Goal: Information Seeking & Learning: Learn about a topic

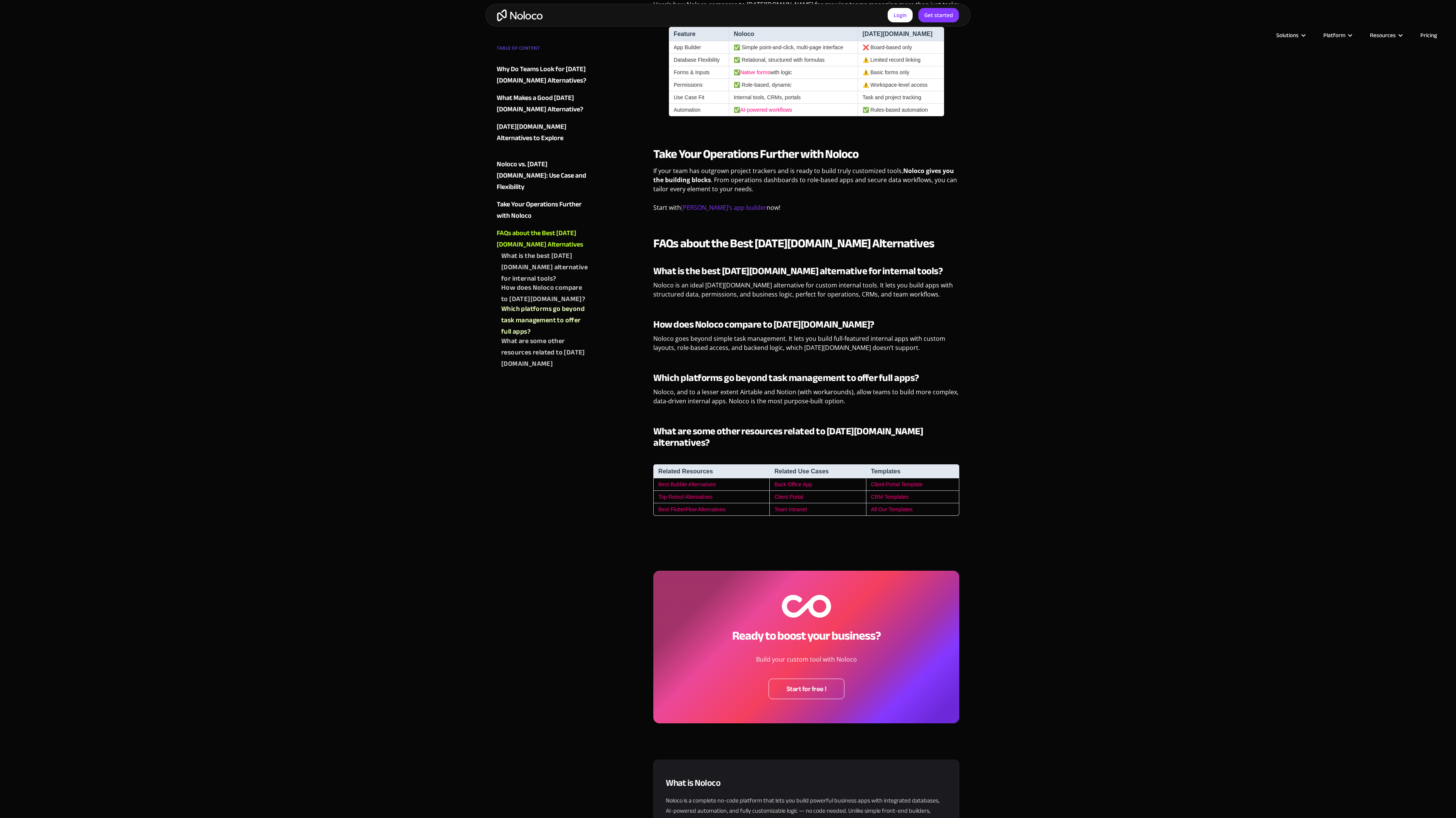
scroll to position [2275, 0]
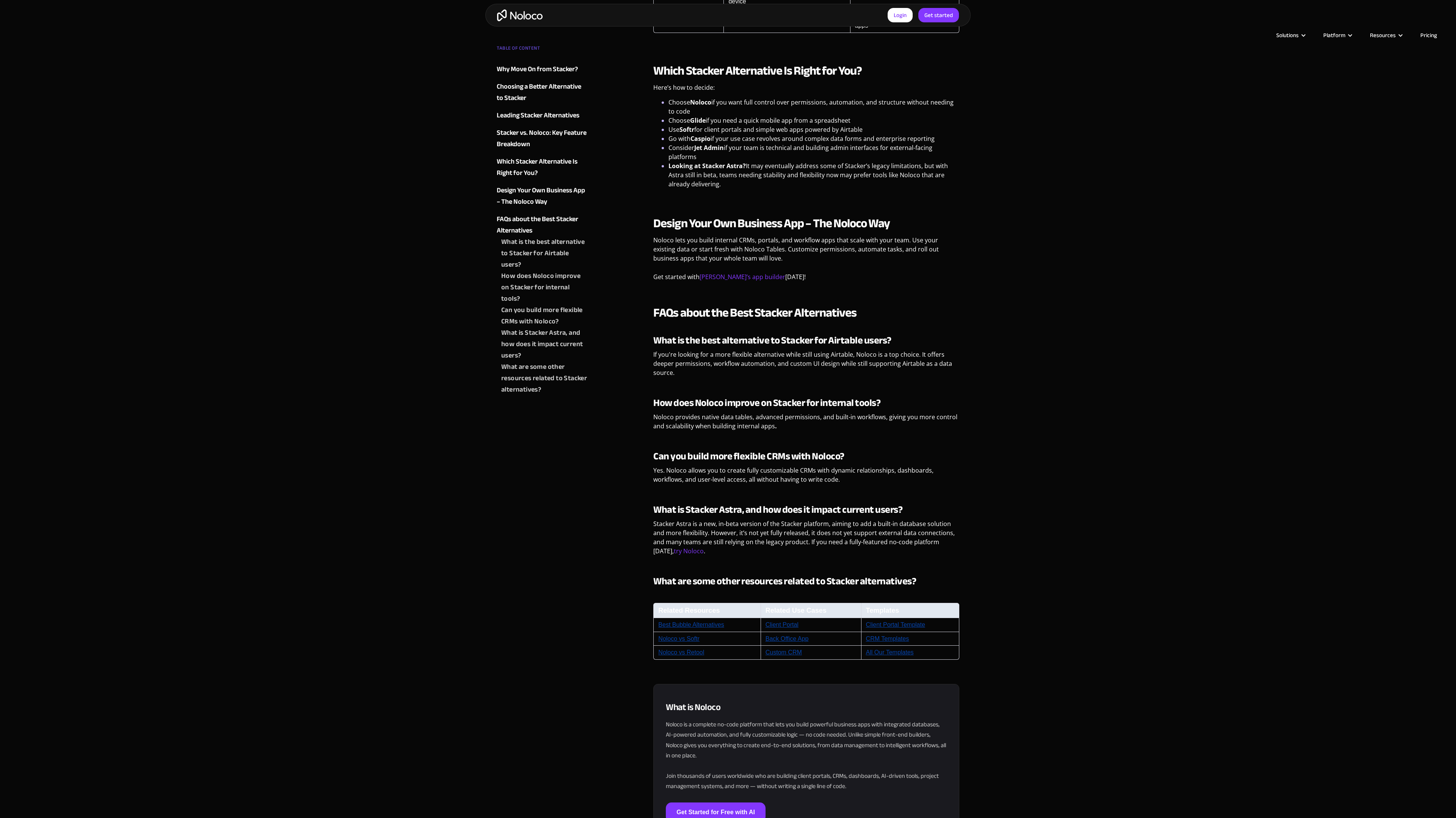
scroll to position [3047, 0]
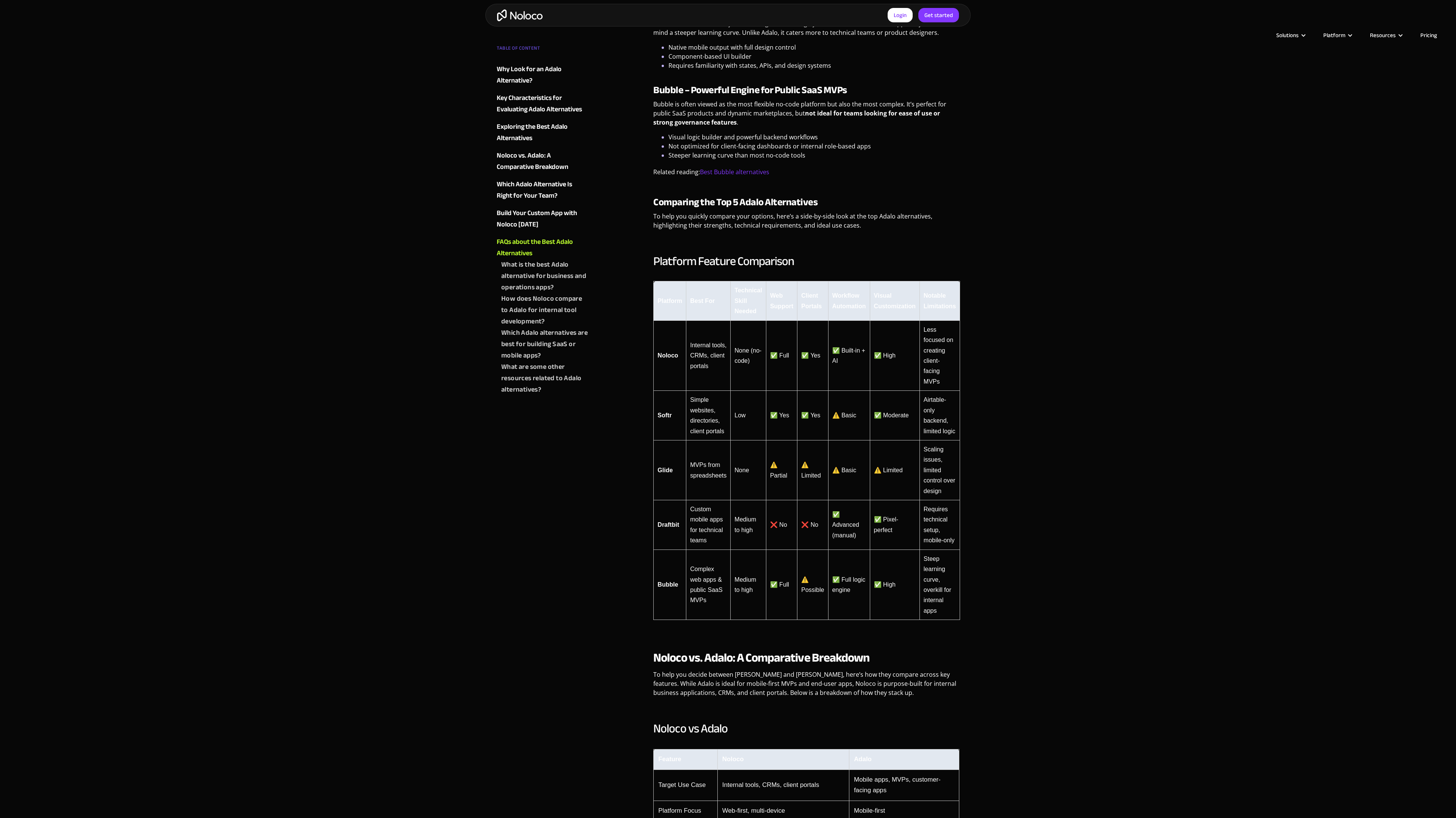
scroll to position [2275, 0]
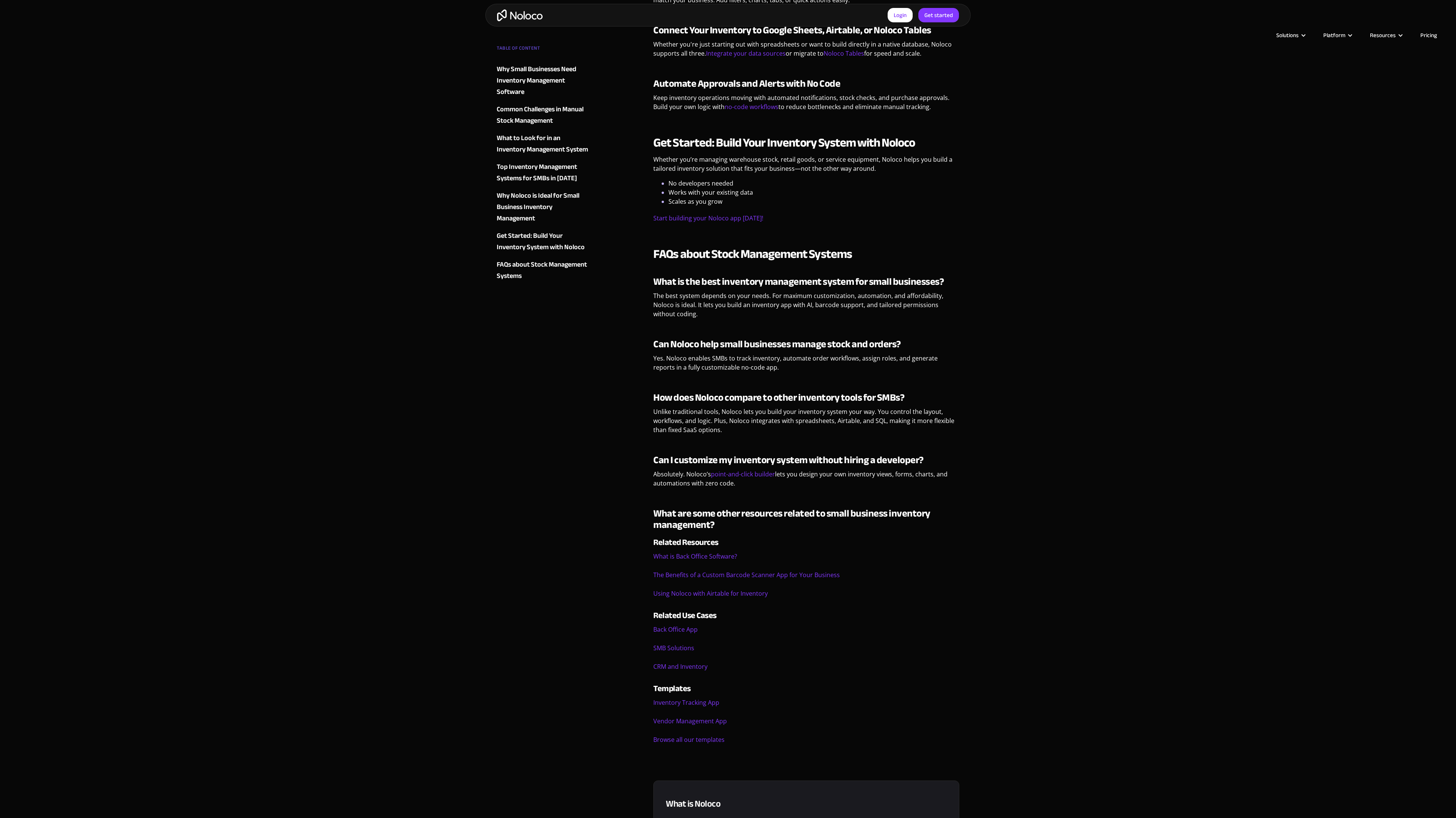
scroll to position [3046, 0]
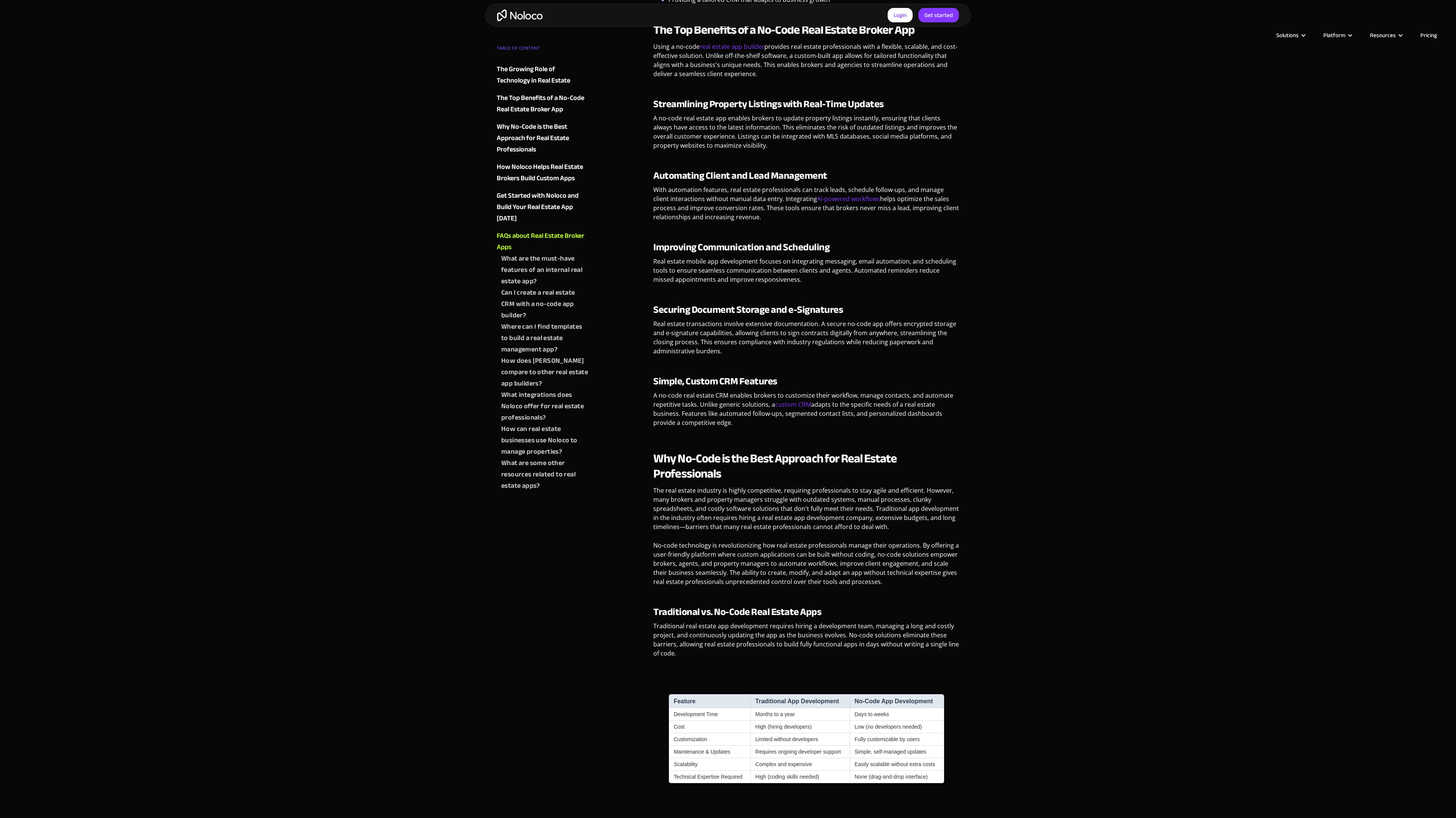
scroll to position [1503, 0]
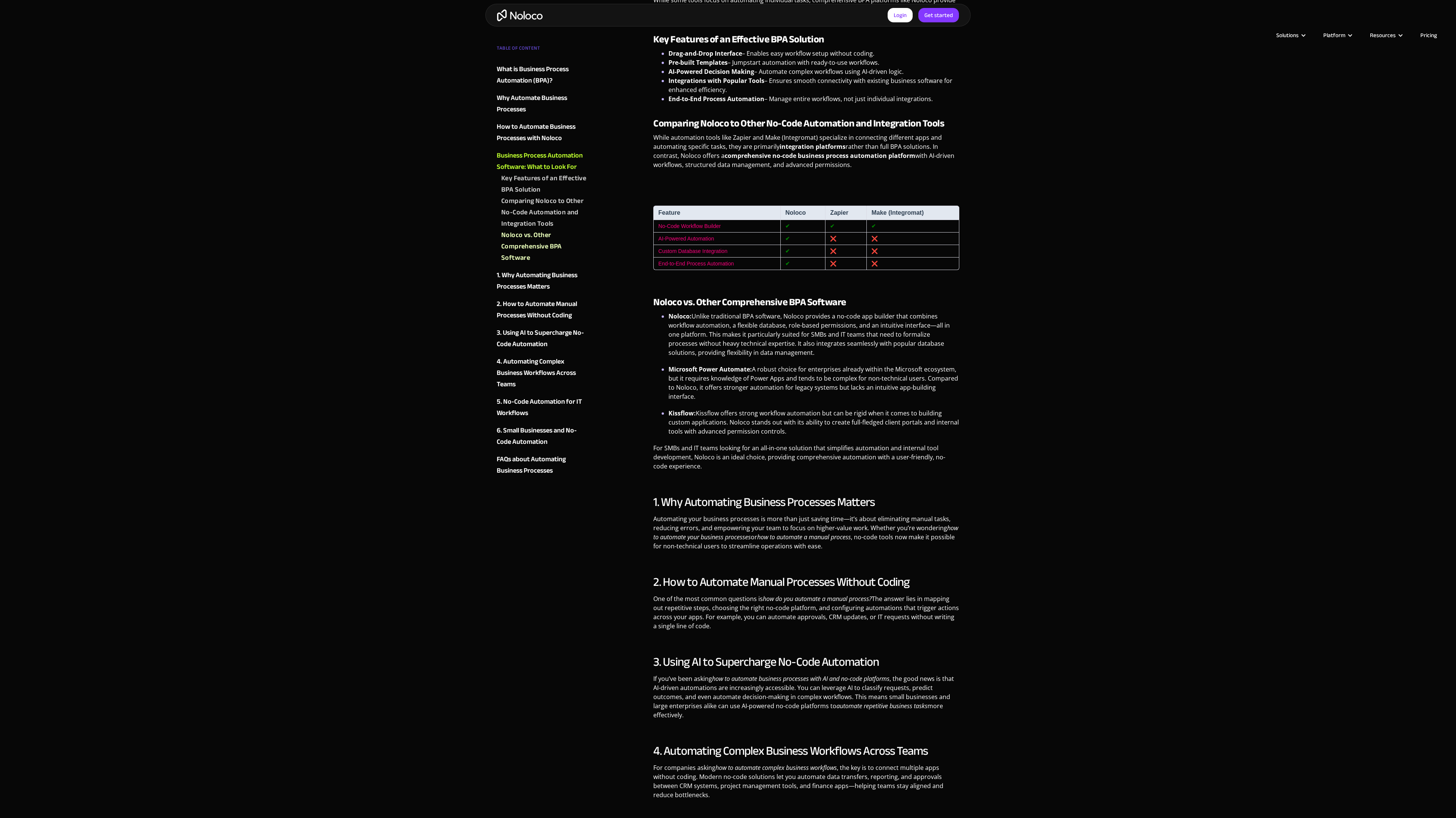
scroll to position [1463, 0]
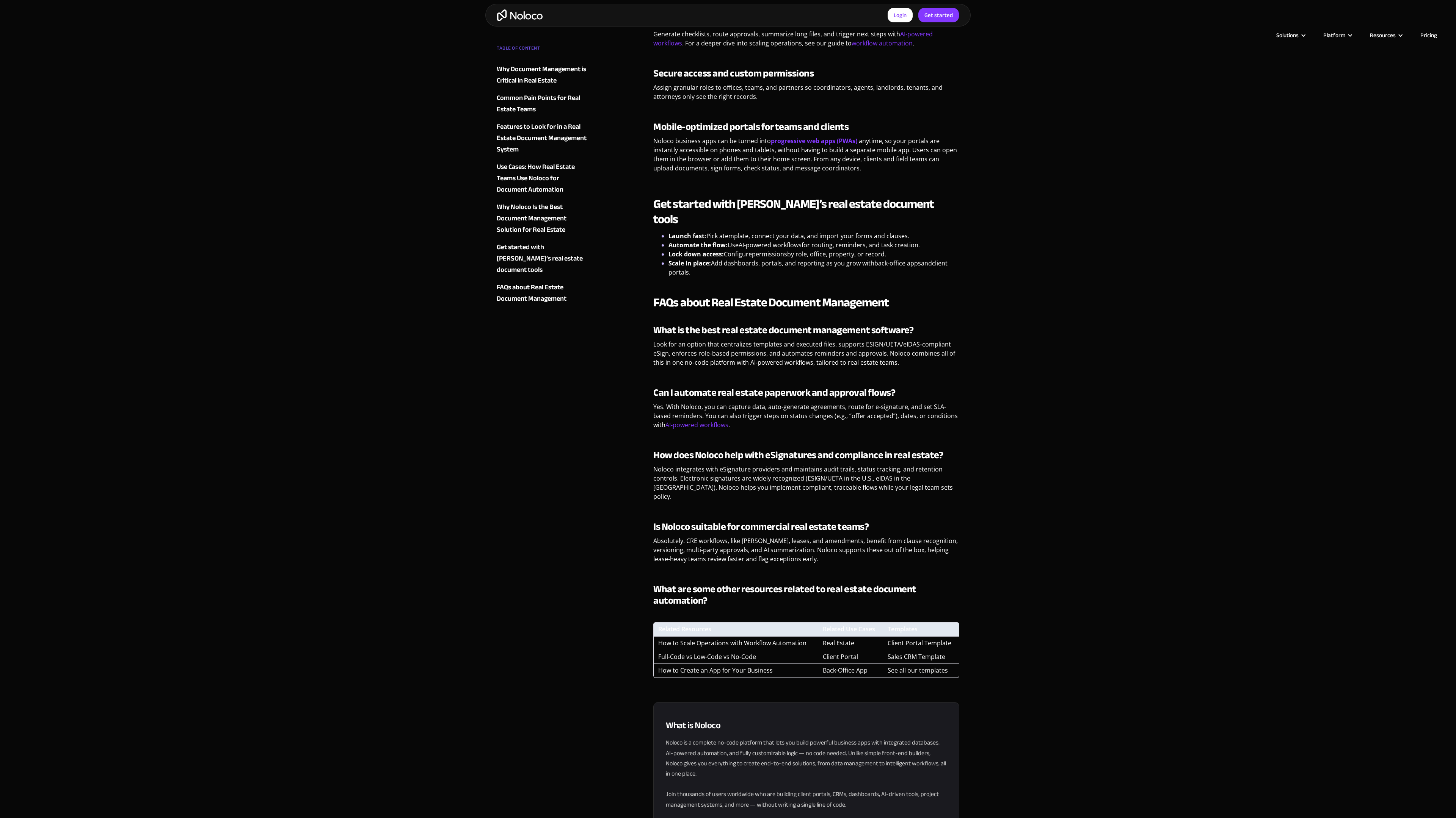
scroll to position [2275, 0]
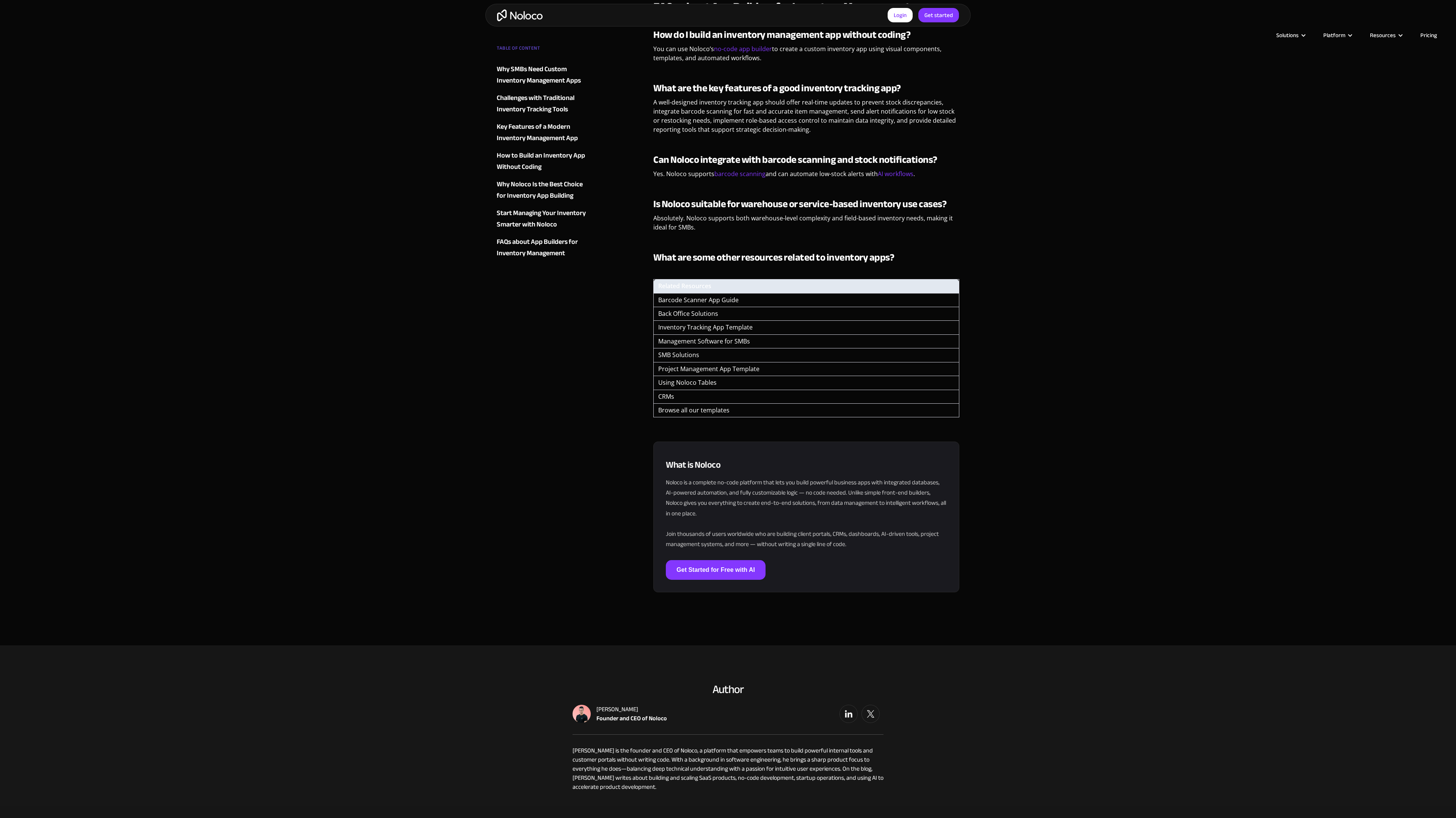
scroll to position [2275, 0]
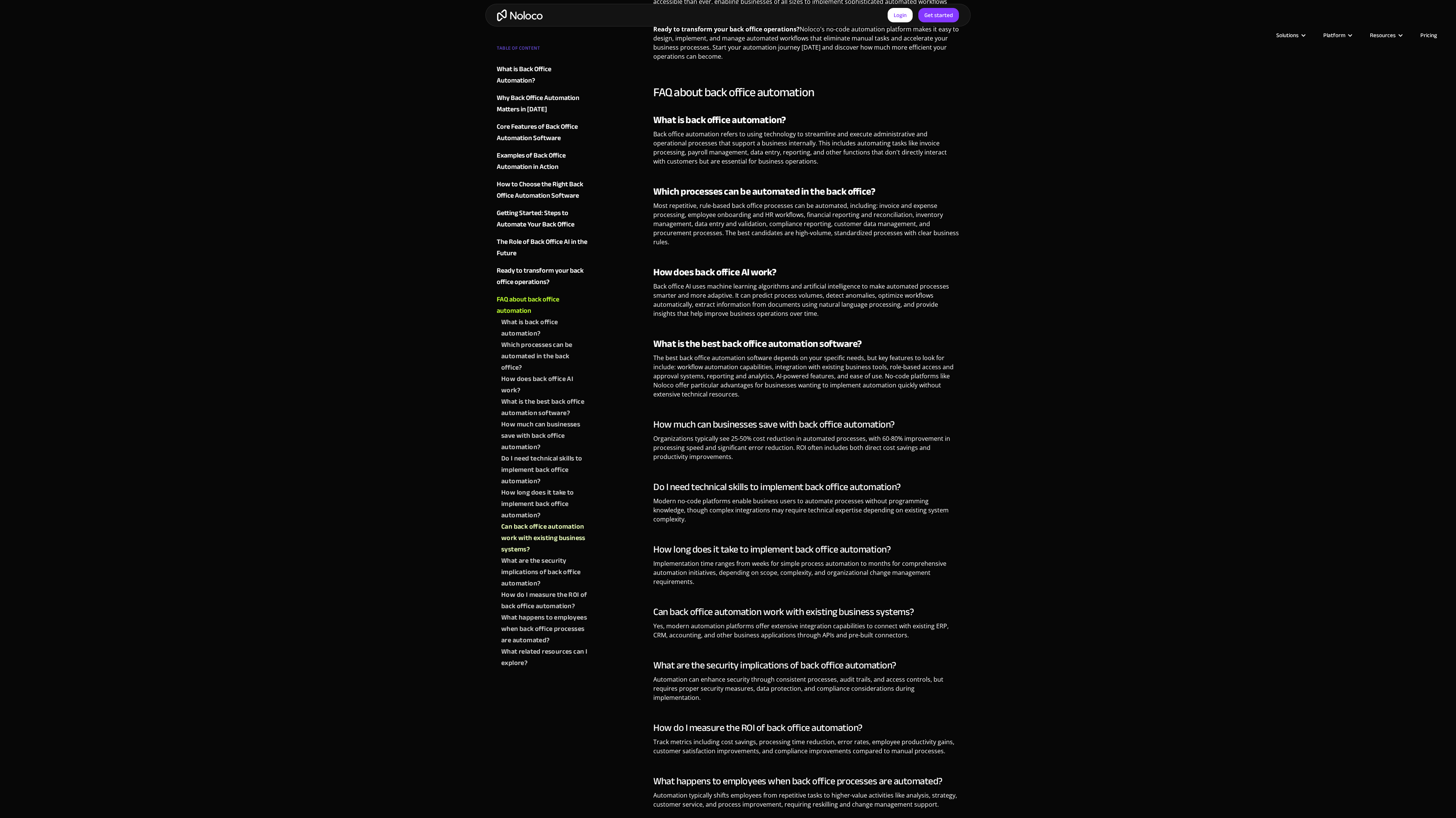
scroll to position [3221, 0]
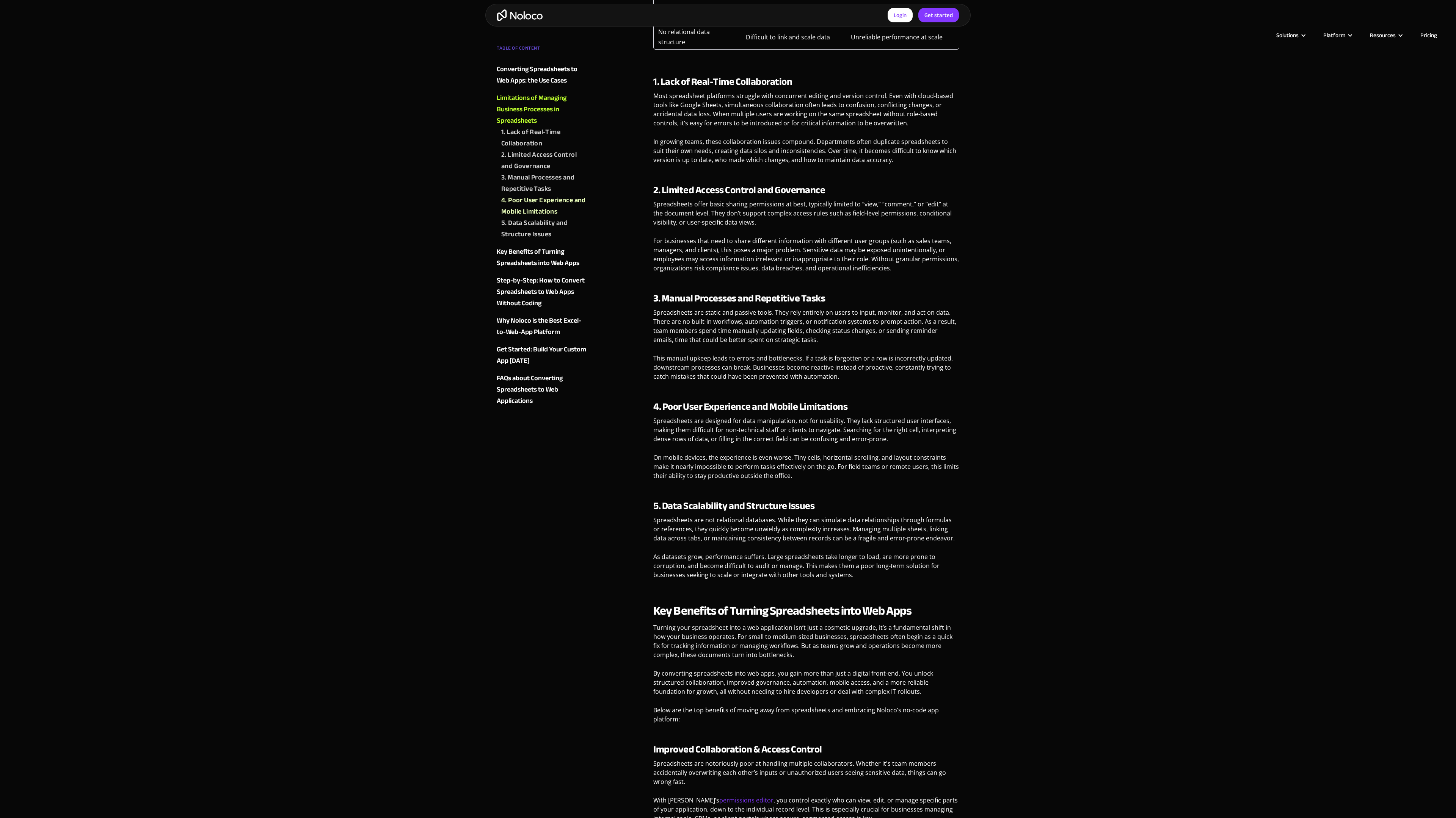
scroll to position [1503, 0]
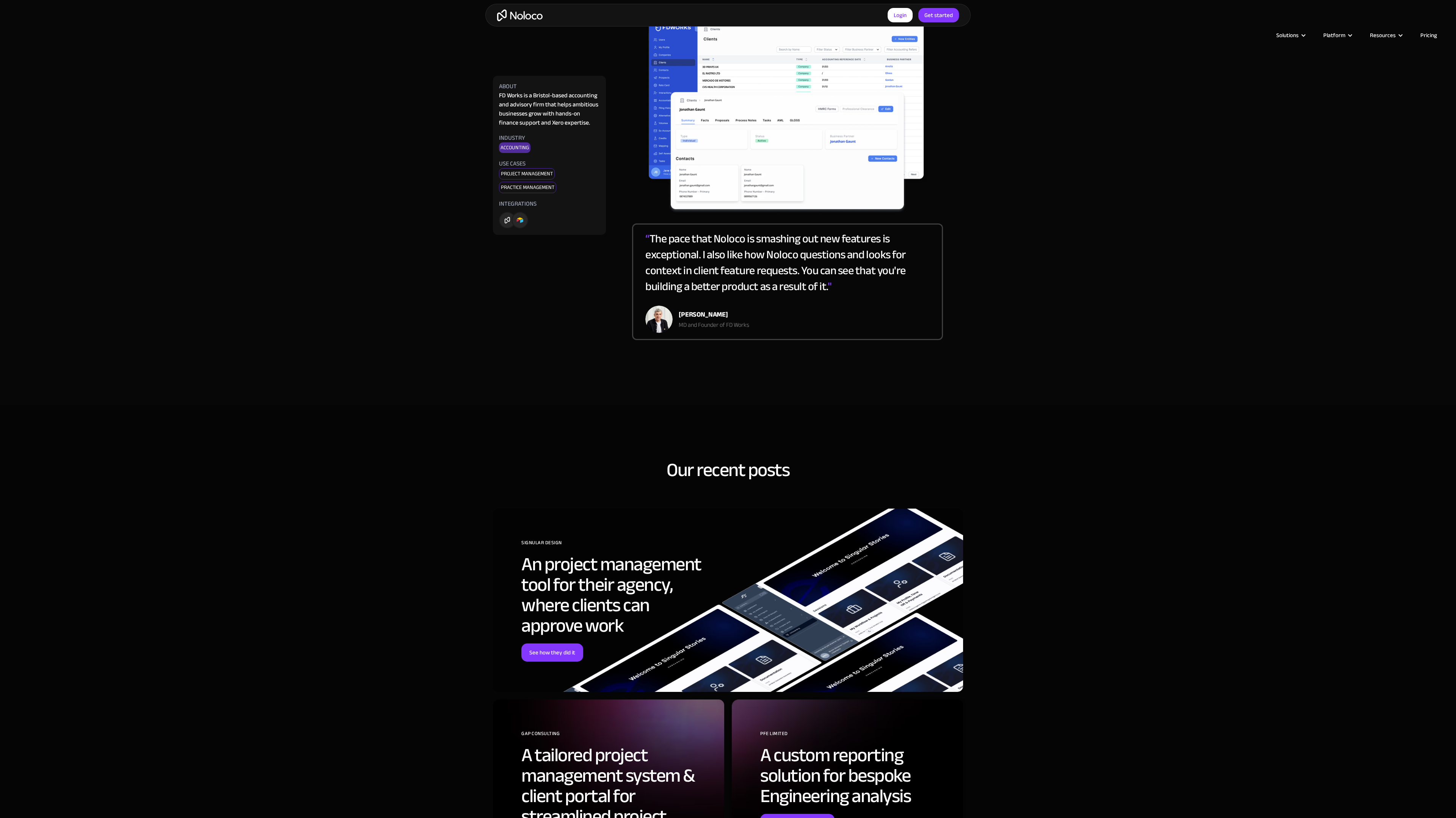
scroll to position [2047, 0]
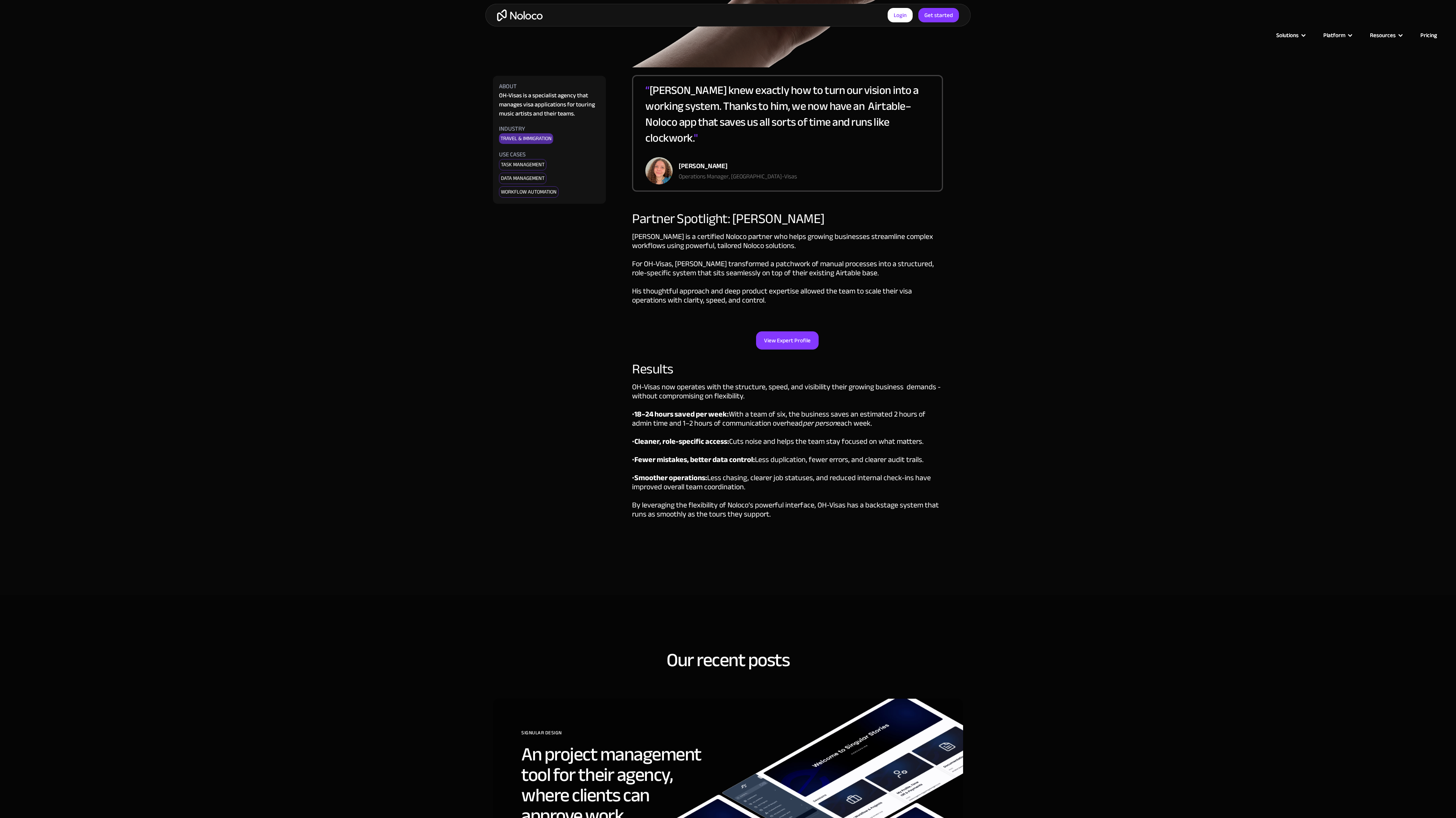
scroll to position [2147, 0]
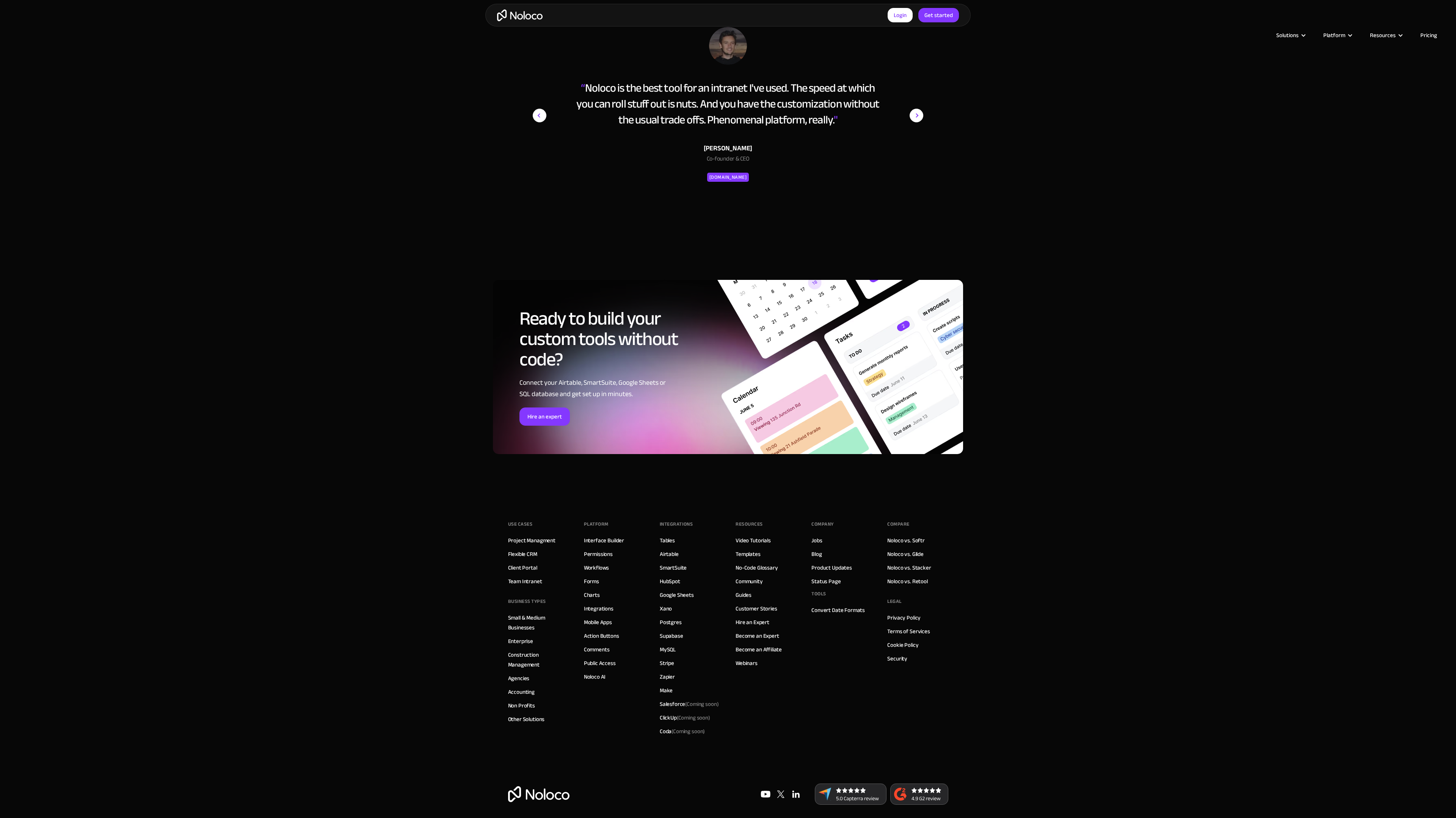
scroll to position [752, 0]
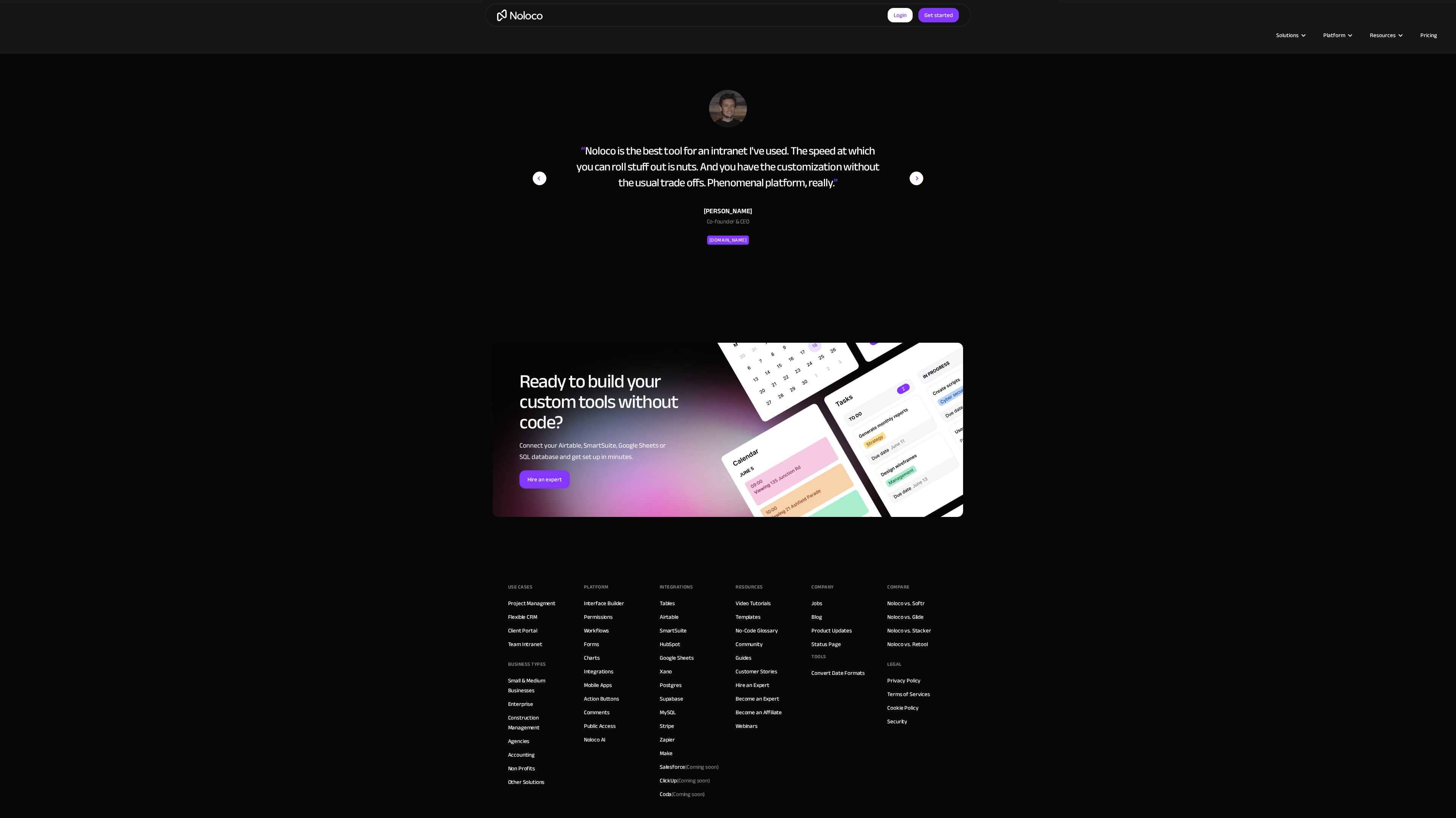
scroll to position [830, 0]
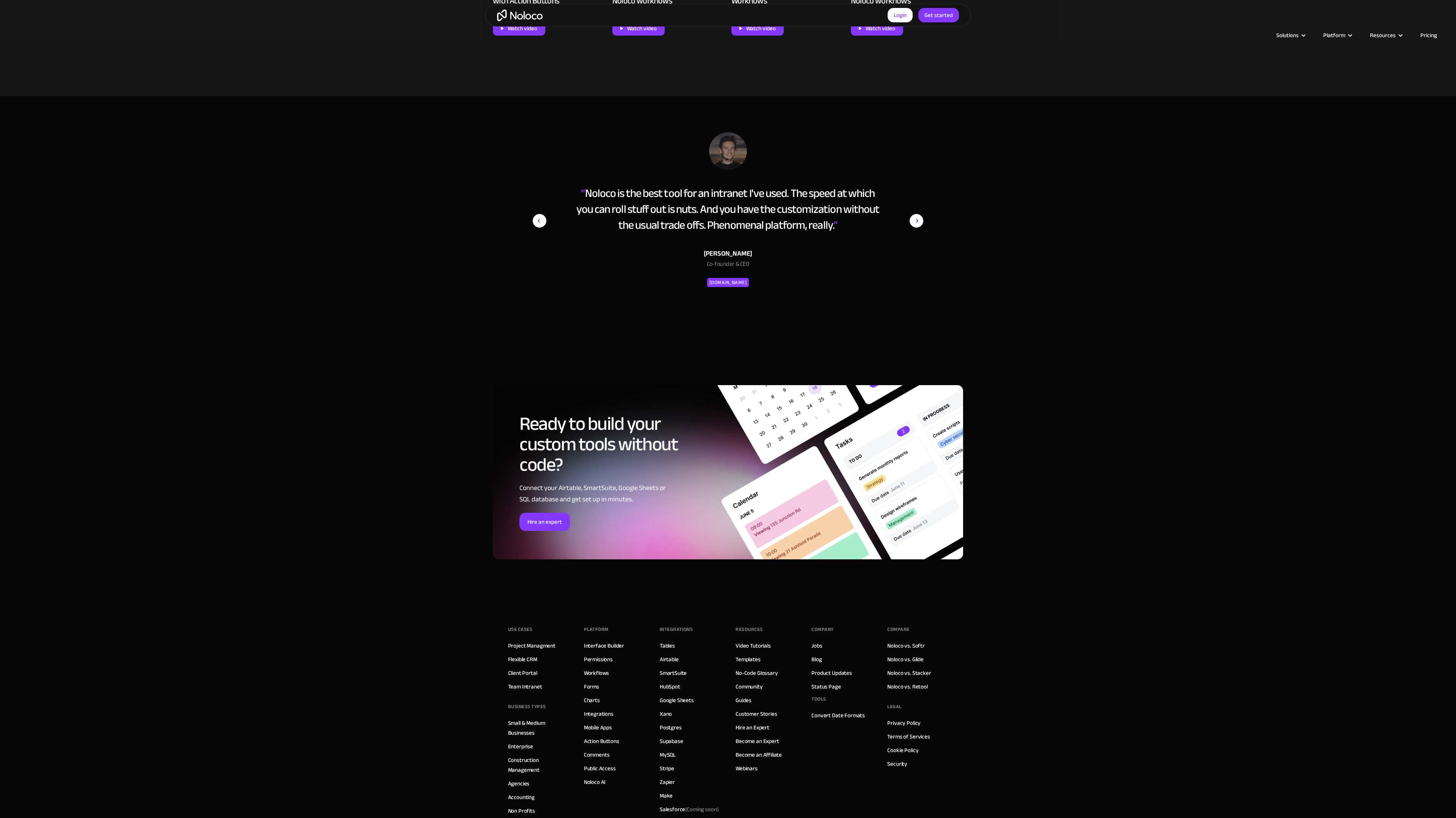
scroll to position [844, 0]
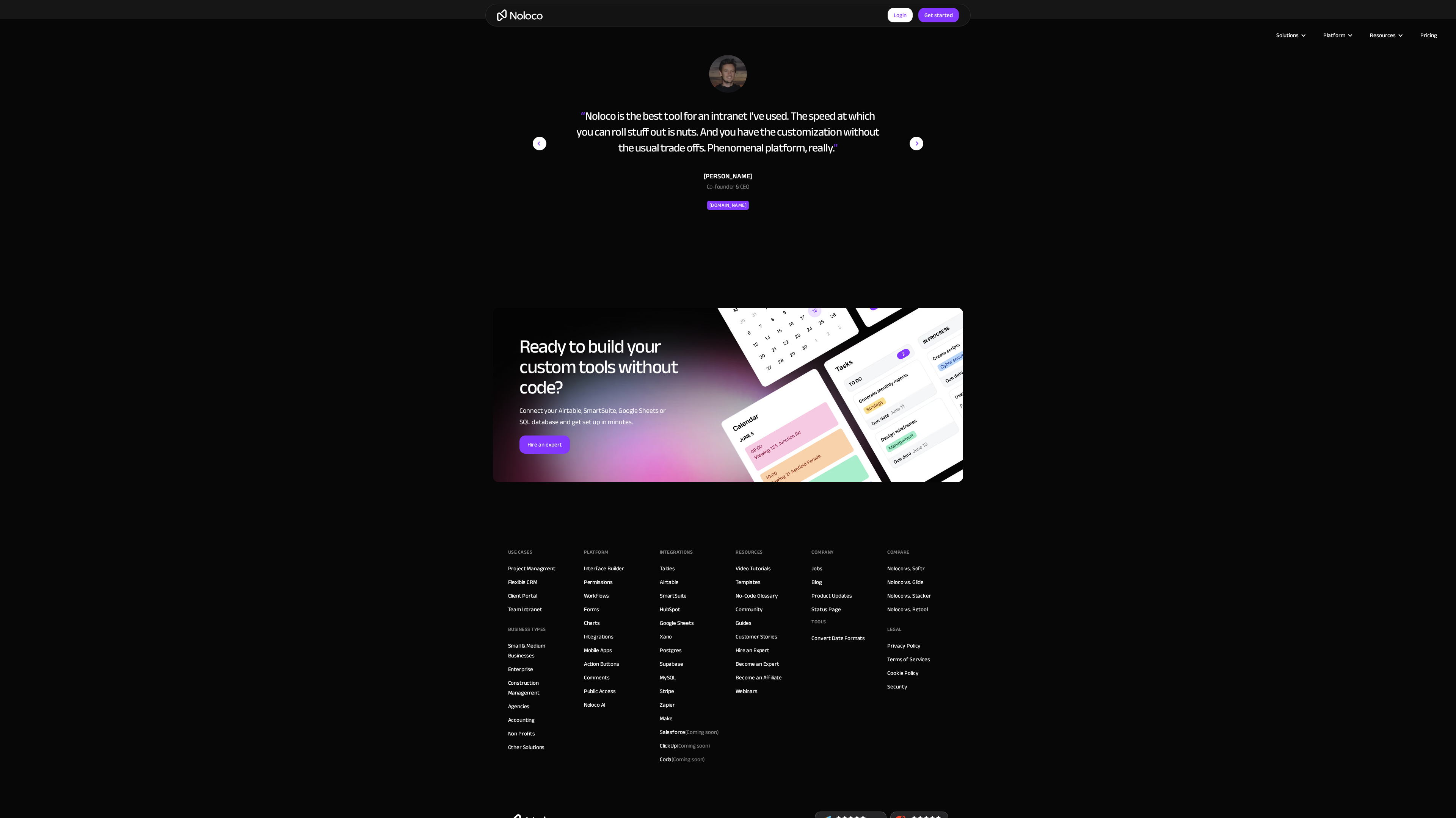
scroll to position [765, 0]
